Goal: Information Seeking & Learning: Find specific fact

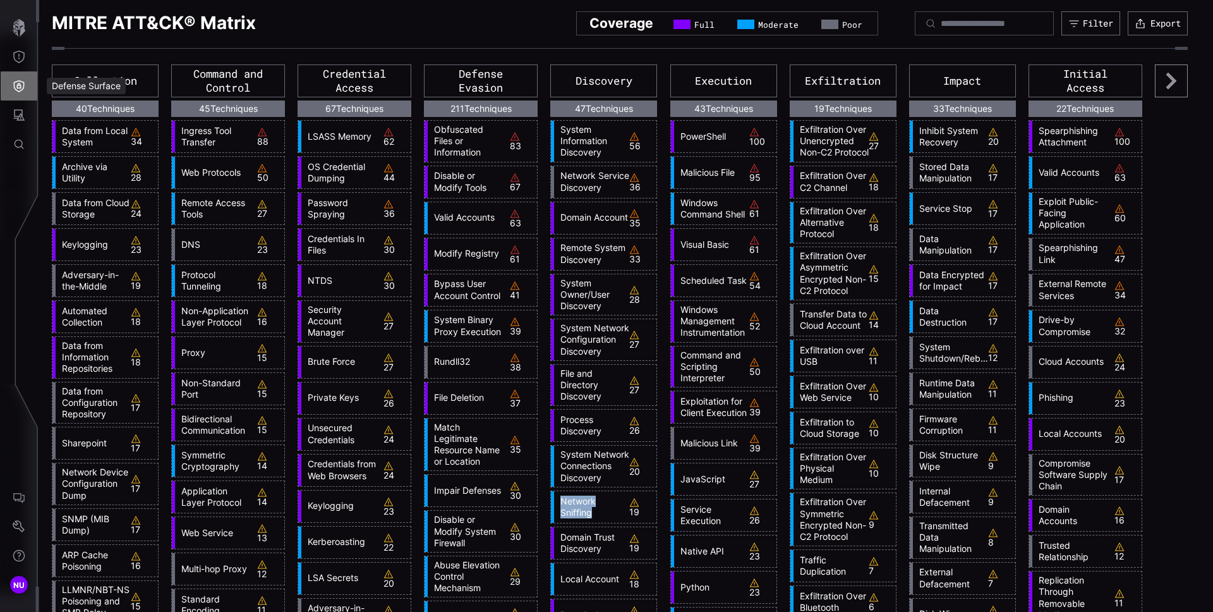
click at [10, 74] on button "Defense Surface" at bounding box center [19, 85] width 37 height 29
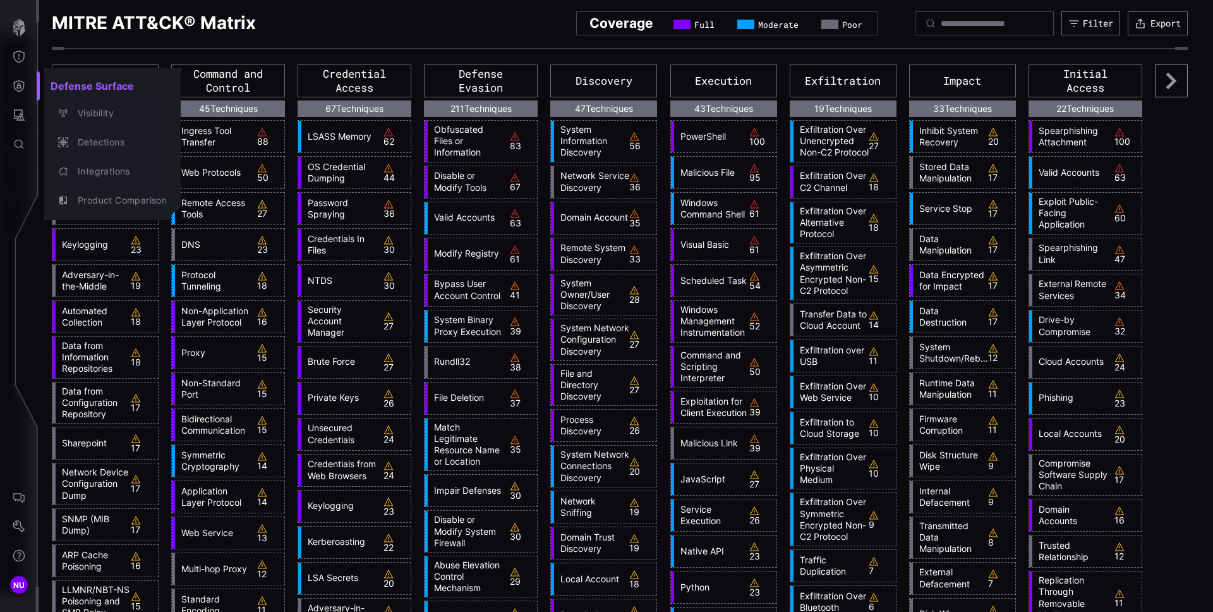
click at [19, 57] on div at bounding box center [606, 306] width 1213 height 612
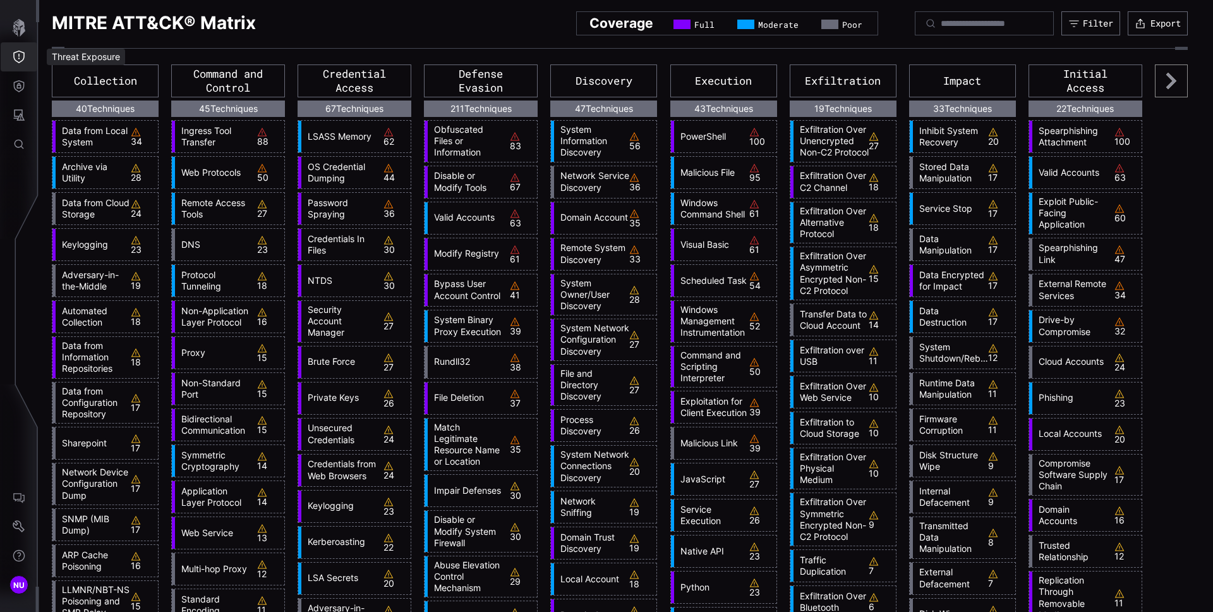
click at [18, 59] on icon "Threat Exposure" at bounding box center [18, 57] width 11 height 13
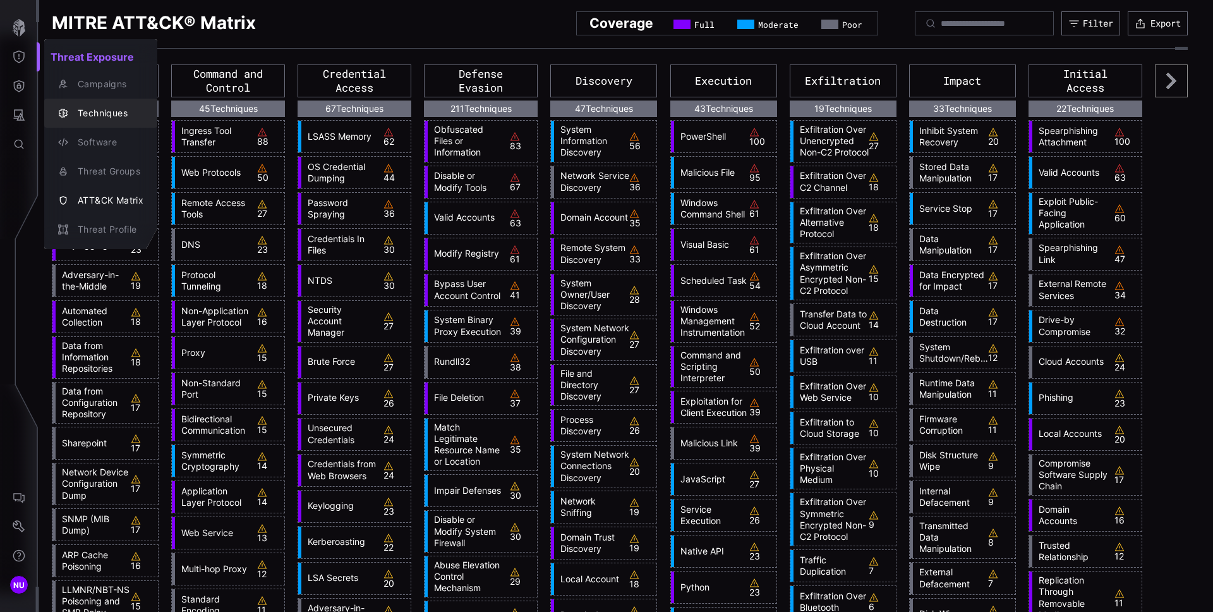
click at [101, 111] on div "Techniques" at bounding box center [107, 114] width 72 height 16
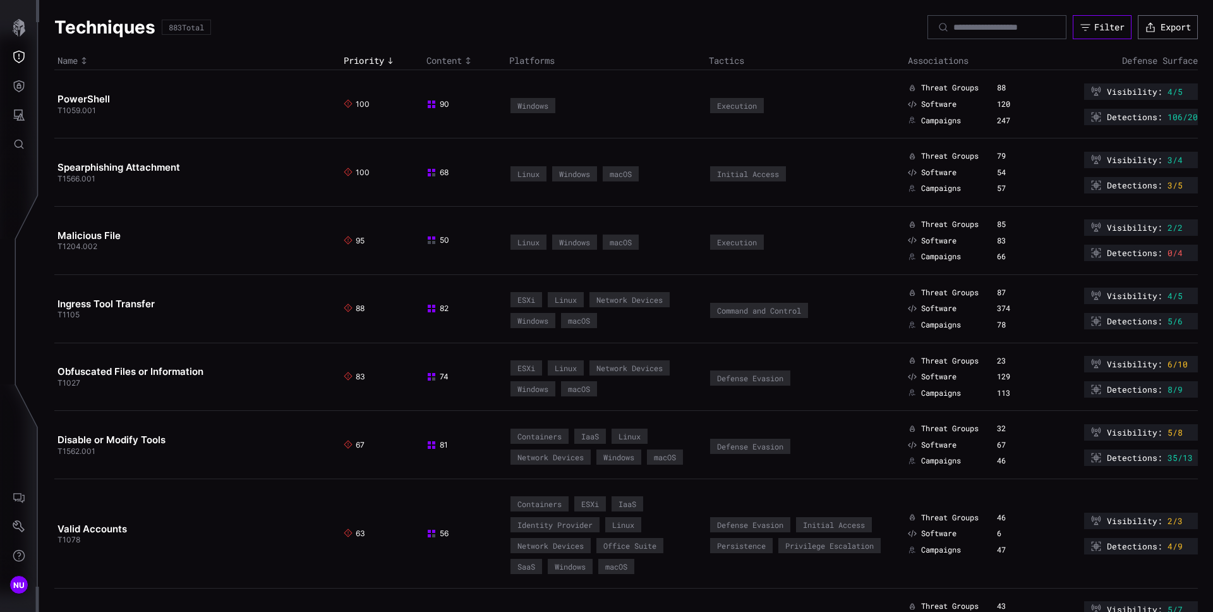
click at [1074, 35] on button "Filter" at bounding box center [1102, 27] width 59 height 24
click at [806, 63] on th "Tactics" at bounding box center [805, 61] width 199 height 18
click at [24, 119] on icon "Attack Surface" at bounding box center [19, 115] width 13 height 13
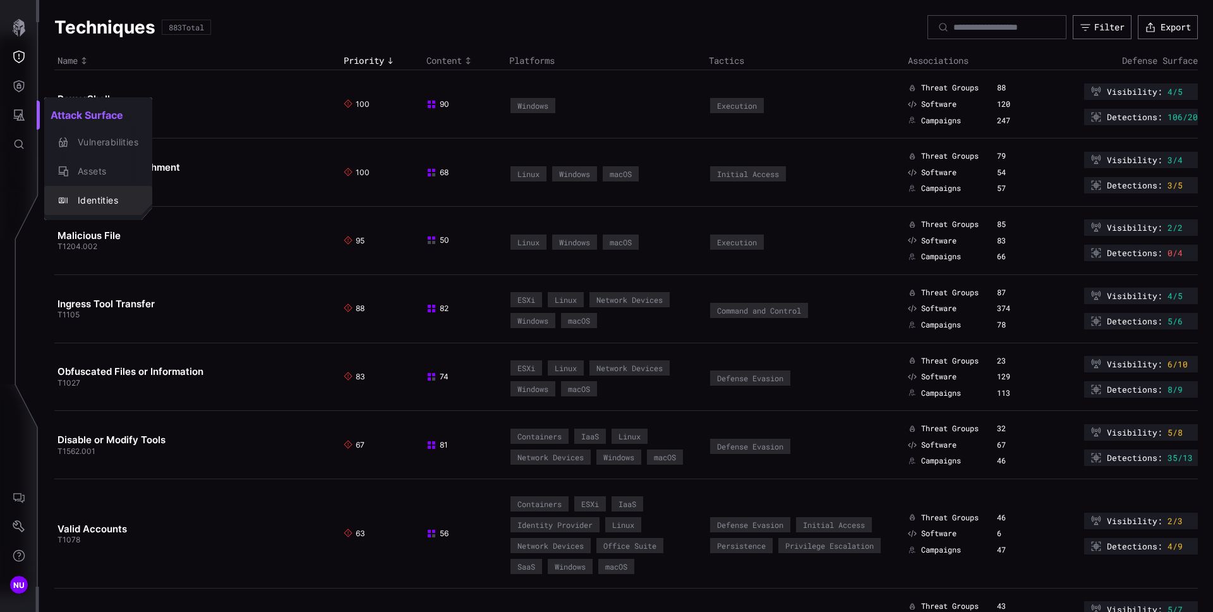
click at [99, 170] on div "Assets" at bounding box center [104, 172] width 67 height 16
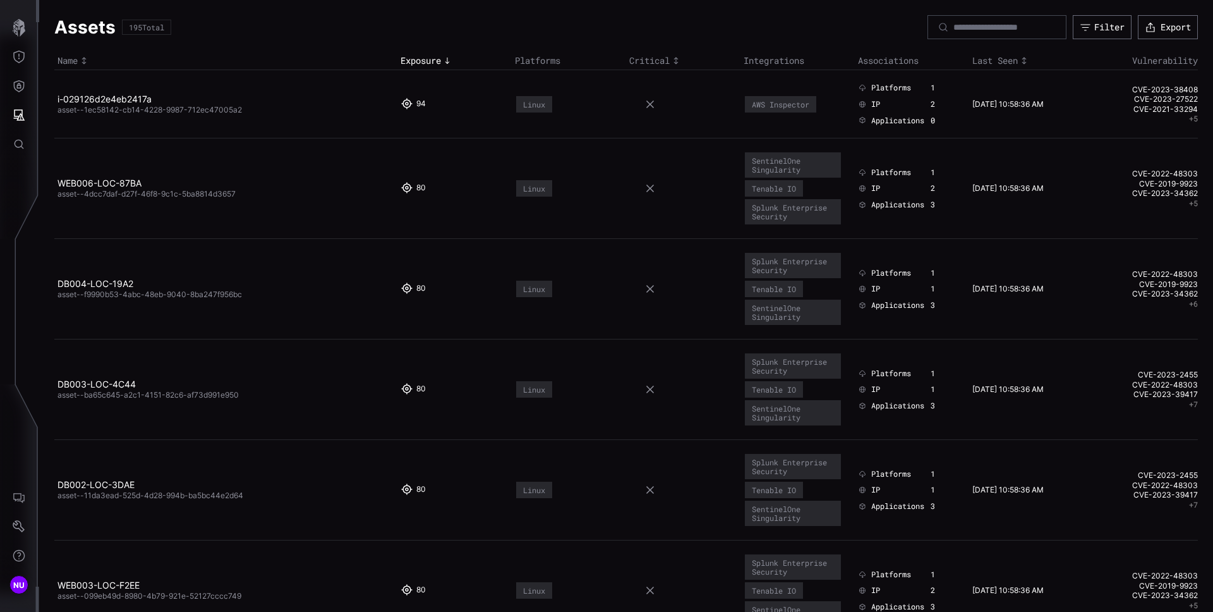
click at [1009, 20] on div at bounding box center [997, 27] width 139 height 24
click at [1006, 25] on input at bounding box center [998, 26] width 88 height 11
paste input "**********"
type input "**********"
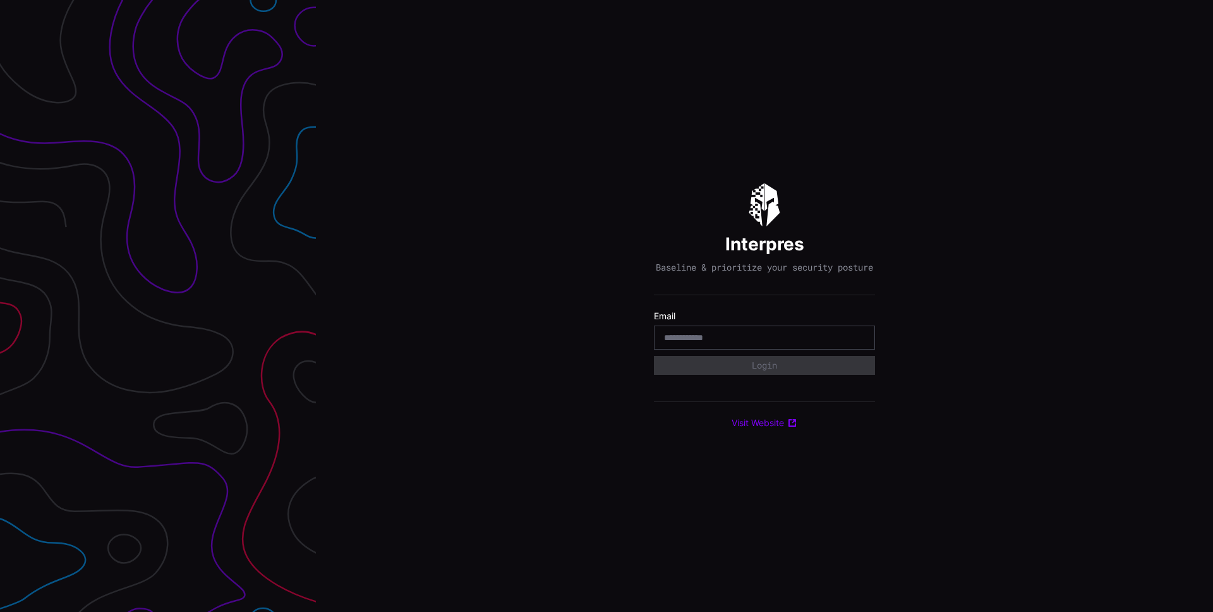
click at [806, 343] on input "email" at bounding box center [764, 337] width 201 height 11
type input "**********"
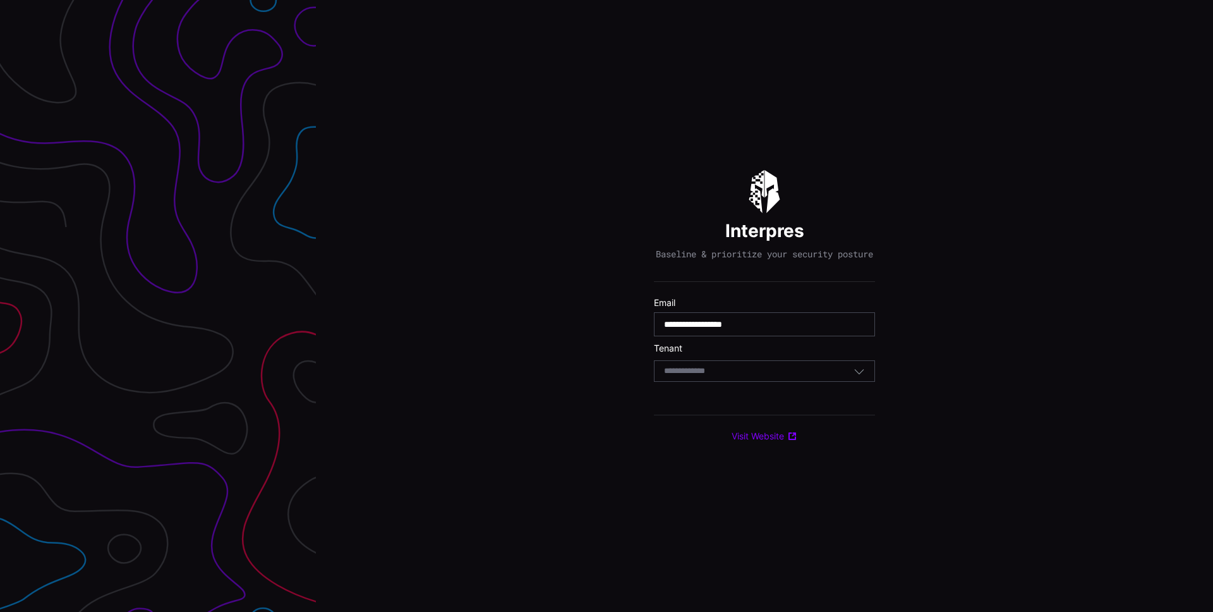
click at [782, 377] on div "Select Tenant" at bounding box center [759, 370] width 190 height 11
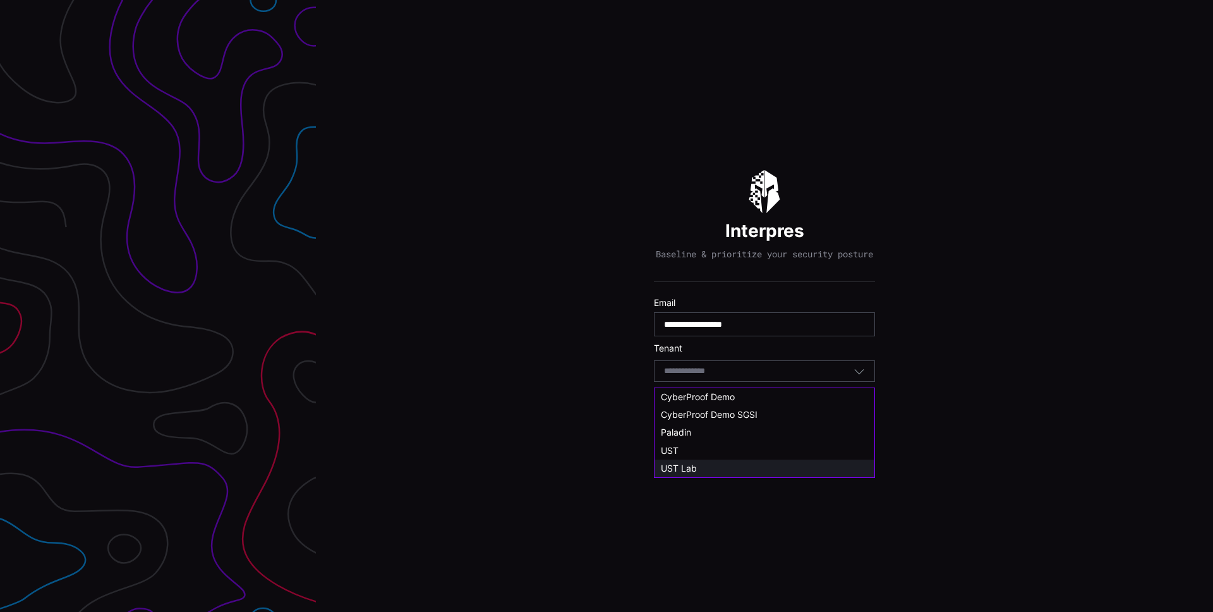
click at [718, 463] on div "UST Lab" at bounding box center [764, 468] width 207 height 11
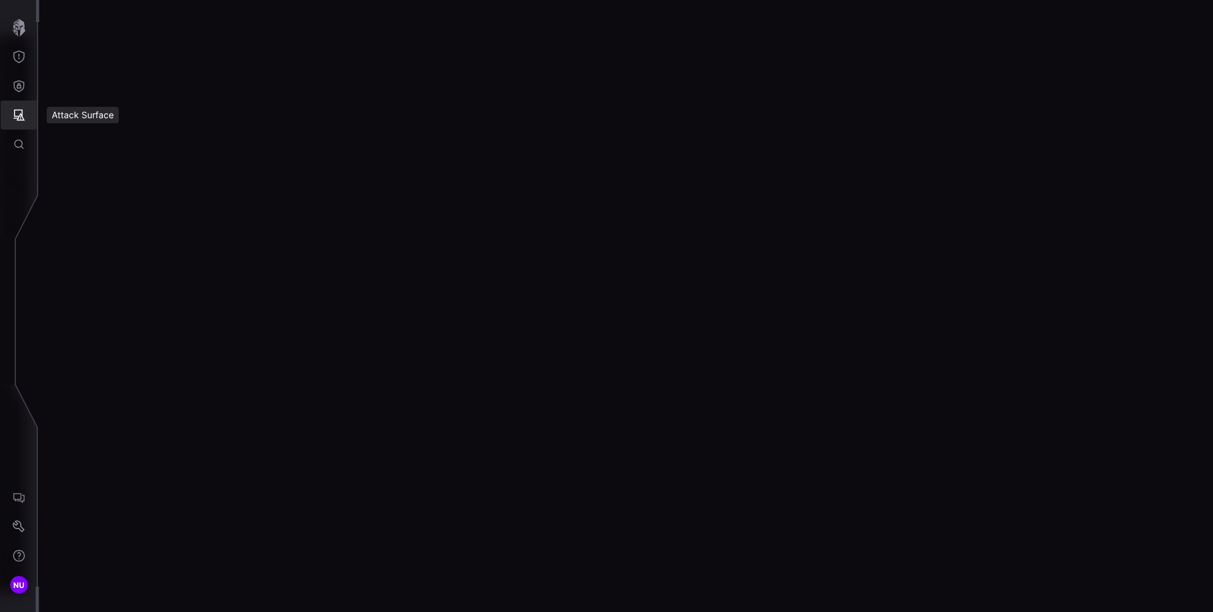
click at [17, 116] on icon "Attack Surface" at bounding box center [19, 114] width 11 height 11
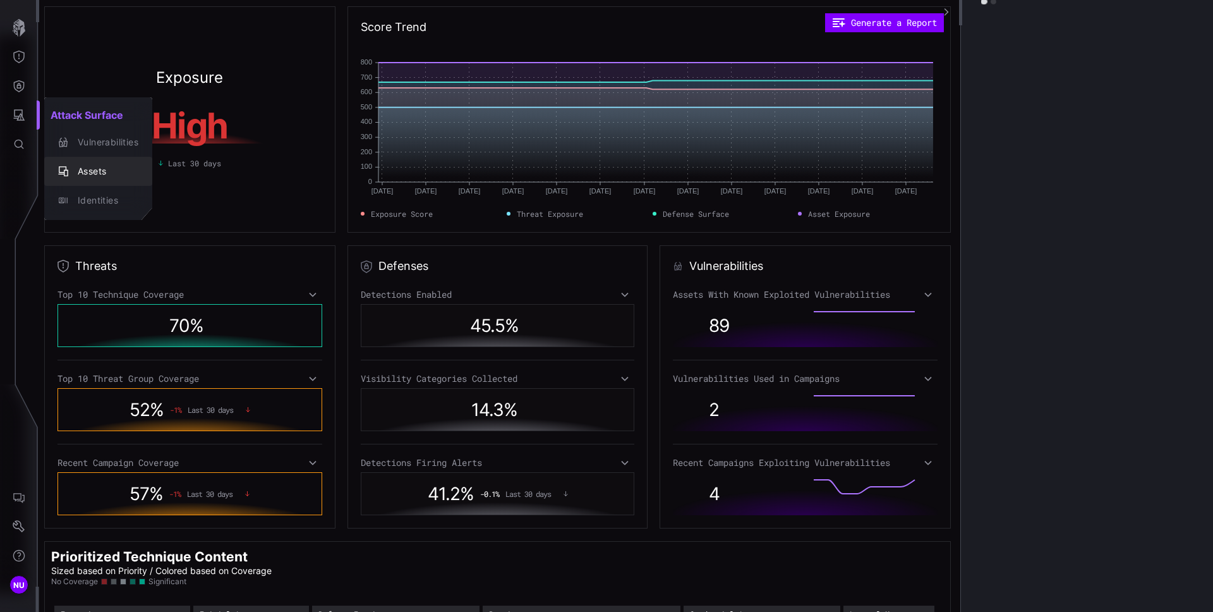
click at [102, 171] on div "Assets" at bounding box center [104, 172] width 67 height 16
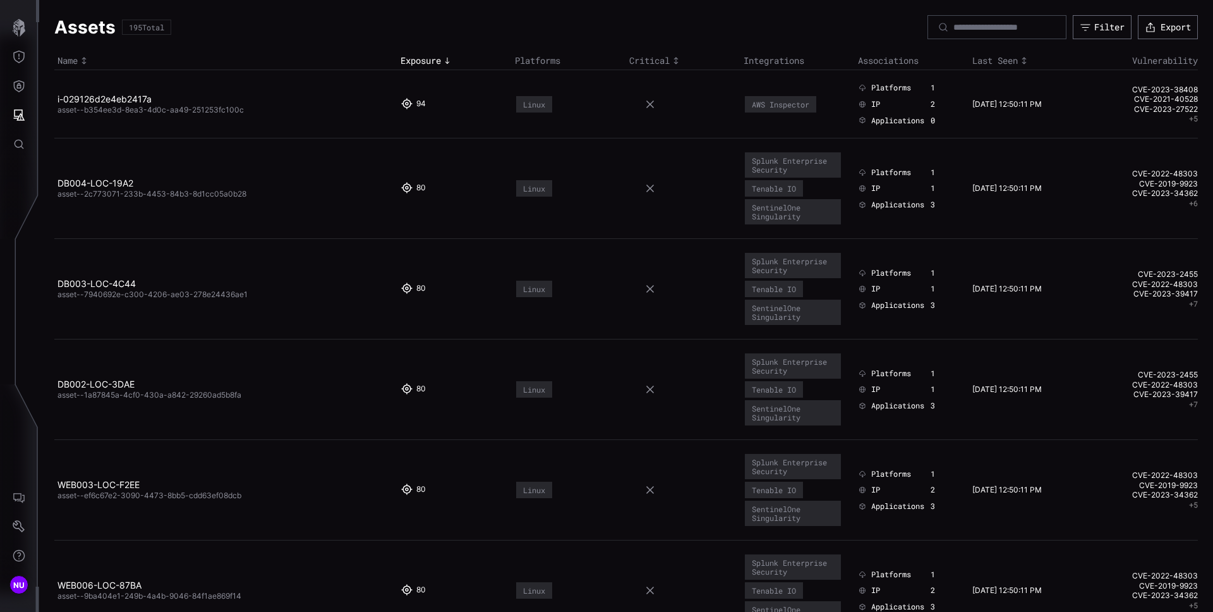
click at [964, 36] on div at bounding box center [997, 27] width 139 height 24
click at [966, 26] on input at bounding box center [998, 26] width 88 height 11
paste input "**********"
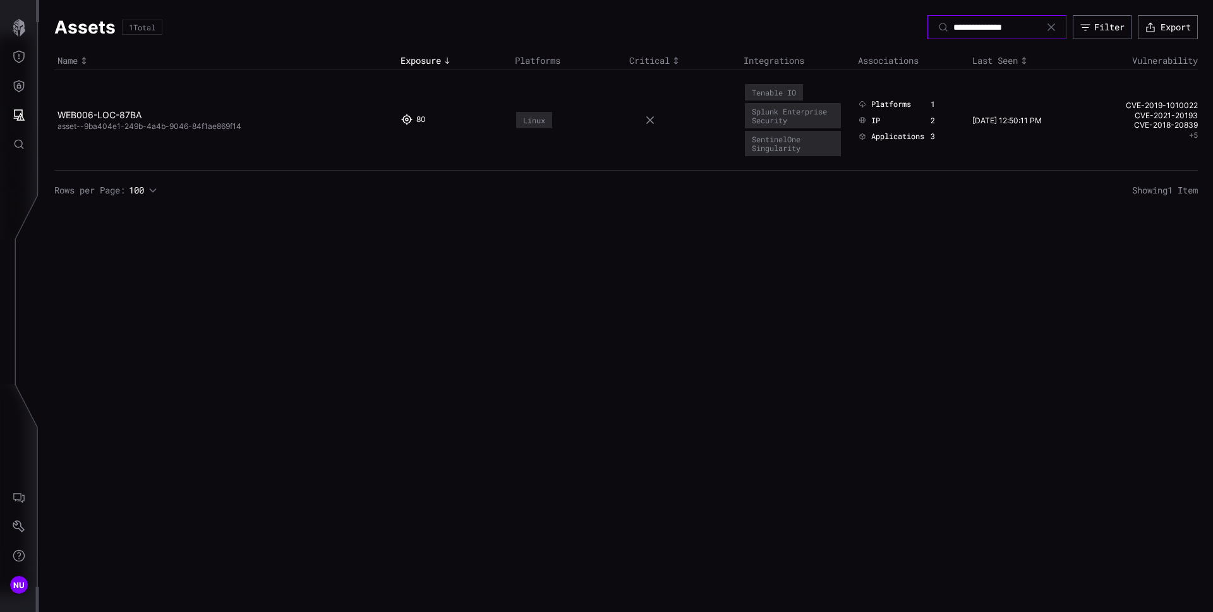
type input "**********"
copy span "asset--9ba404e1-249b-4a4b-9046-84f1ae869f14"
drag, startPoint x: 258, startPoint y: 131, endPoint x: 58, endPoint y: 130, distance: 199.7
click at [58, 130] on td "WEB006-LOC-87BA asset--9ba404e1-249b-4a4b-9046-84f1ae869f14" at bounding box center [225, 120] width 343 height 100
drag, startPoint x: 823, startPoint y: 94, endPoint x: 749, endPoint y: 93, distance: 73.3
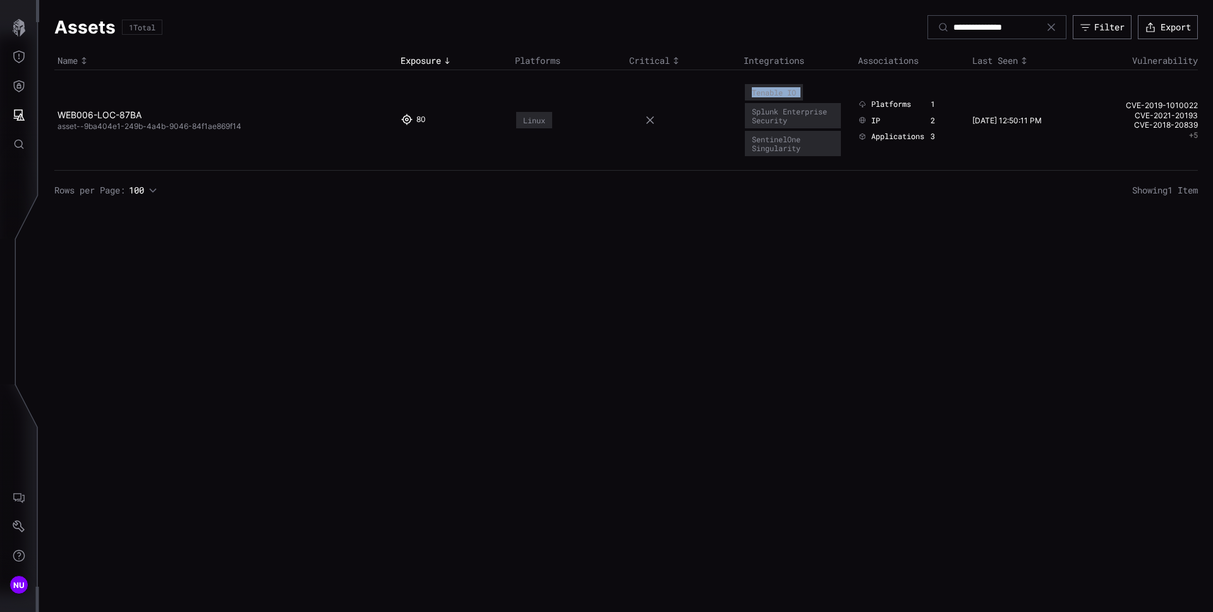
click at [749, 93] on td "Tenable IO Splunk Enterprise Security SentinelOne Singularity" at bounding box center [798, 120] width 114 height 100
copy div "Tenable IO"
drag, startPoint x: 798, startPoint y: 122, endPoint x: 749, endPoint y: 115, distance: 48.5
click at [749, 115] on div "Splunk Enterprise Security" at bounding box center [793, 115] width 96 height 25
copy div "Splunk Enterprise Security"
